Goal: Task Accomplishment & Management: Complete application form

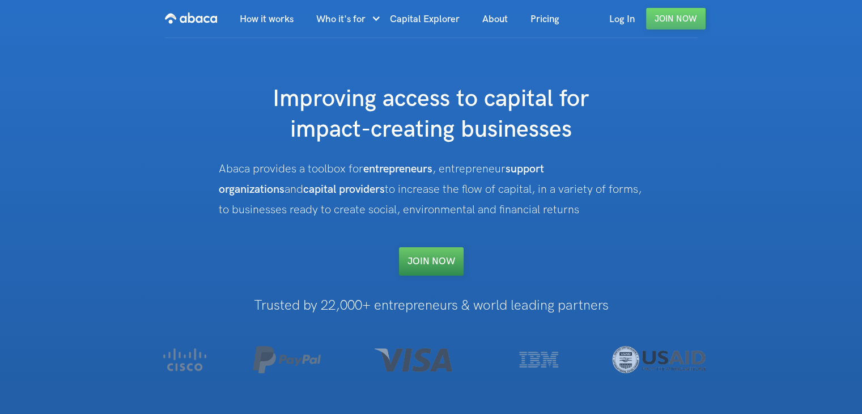
click at [433, 264] on link "Join NOW" at bounding box center [431, 261] width 65 height 28
